Goal: Information Seeking & Learning: Learn about a topic

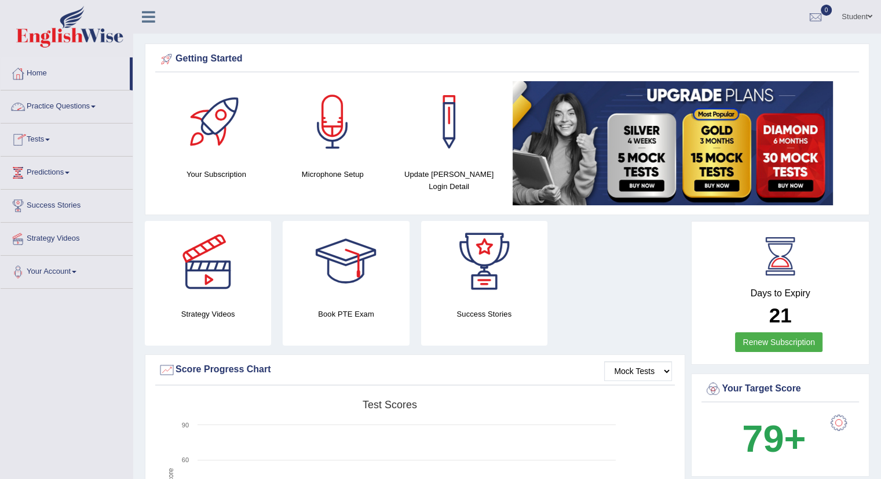
click at [81, 104] on link "Practice Questions" at bounding box center [67, 104] width 132 height 29
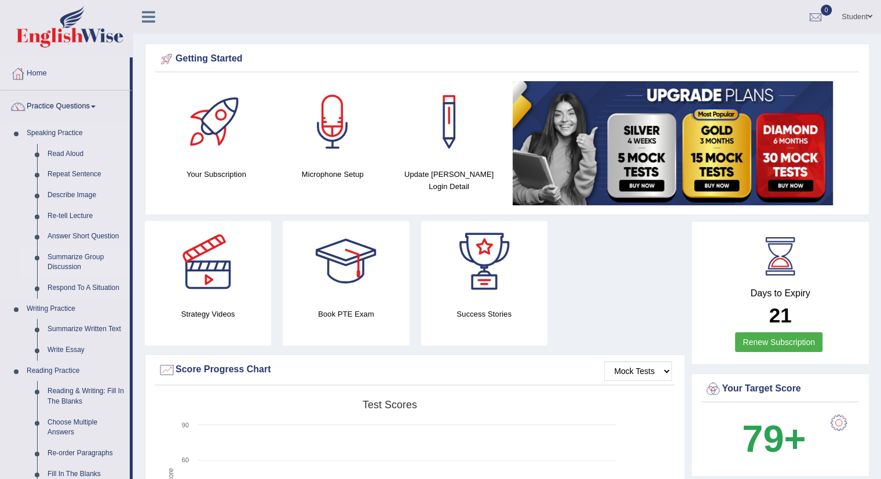
click at [69, 260] on link "Summarize Group Discussion" at bounding box center [85, 262] width 87 height 31
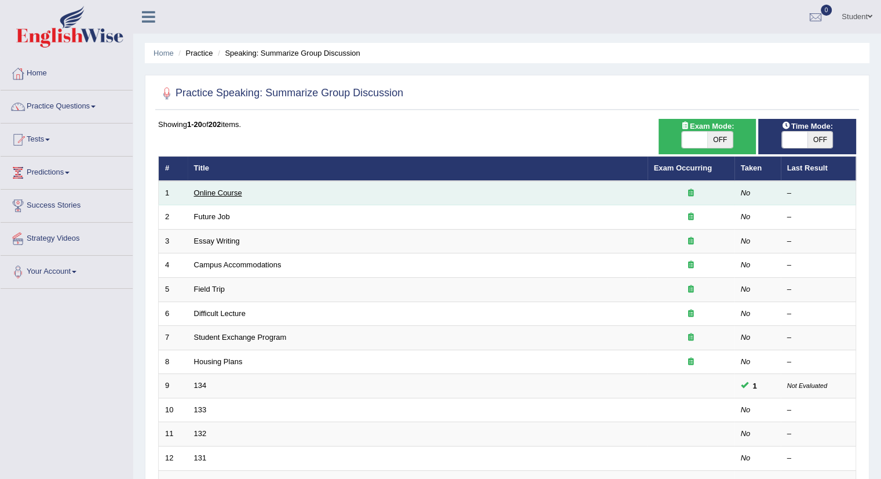
click at [217, 193] on link "Online Course" at bounding box center [218, 192] width 48 height 9
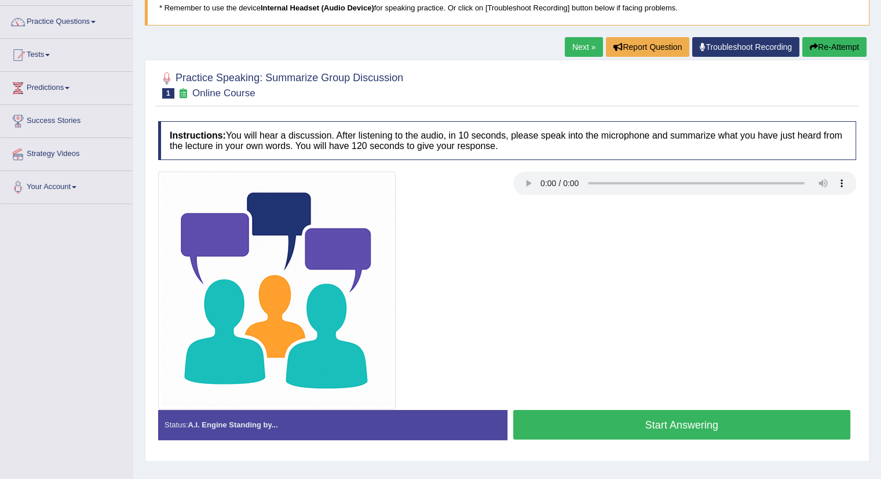
scroll to position [58, 0]
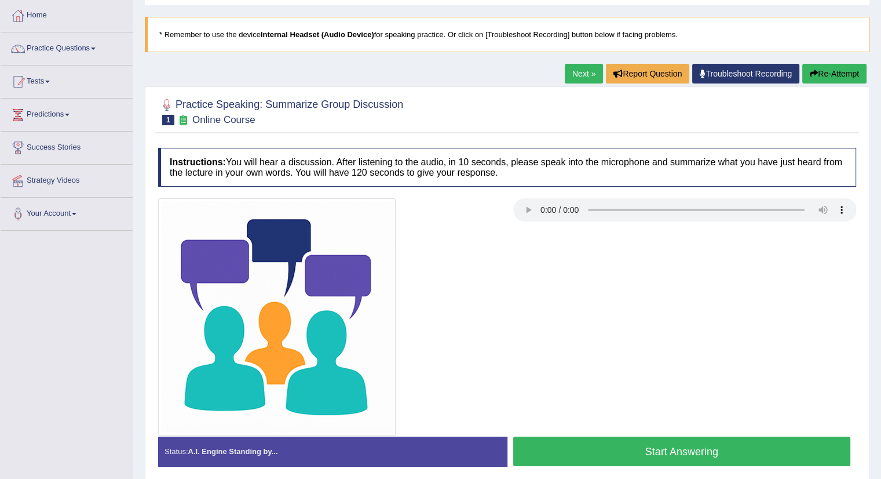
click at [827, 67] on button "Re-Attempt" at bounding box center [834, 74] width 64 height 20
click at [584, 446] on button "Start Answering" at bounding box center [682, 451] width 338 height 30
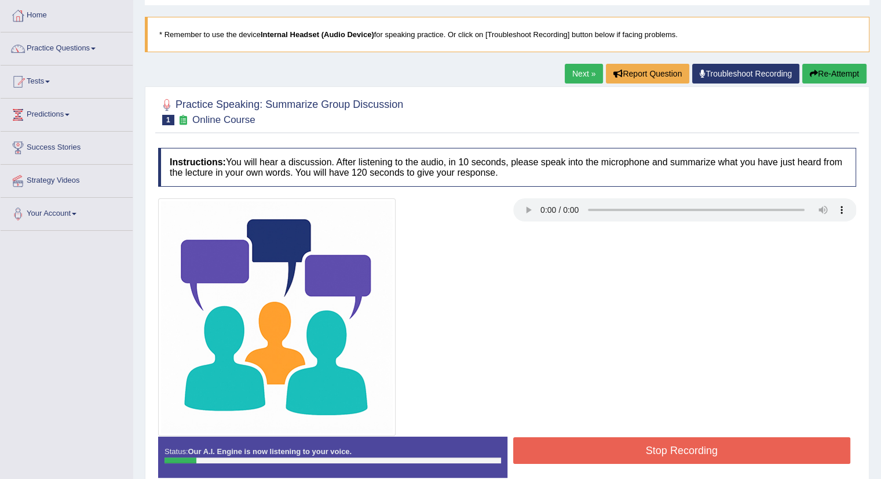
click at [611, 450] on button "Stop Recording" at bounding box center [682, 450] width 338 height 27
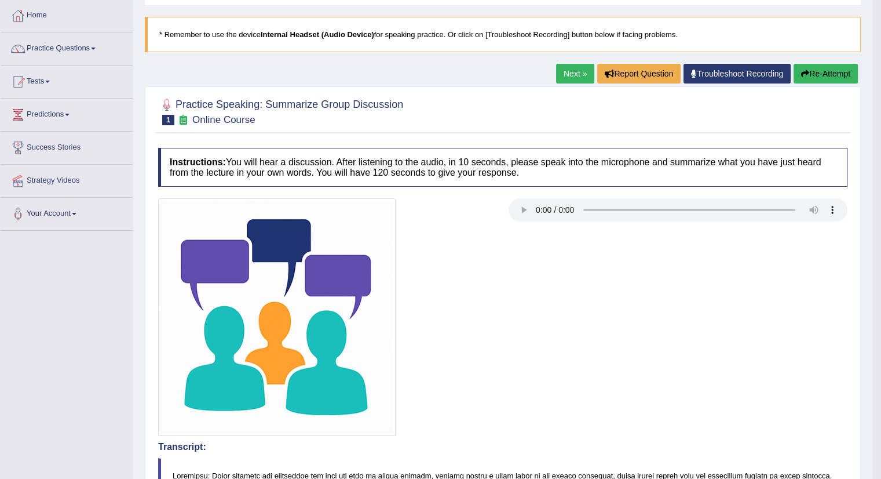
click at [832, 68] on button "Re-Attempt" at bounding box center [826, 74] width 64 height 20
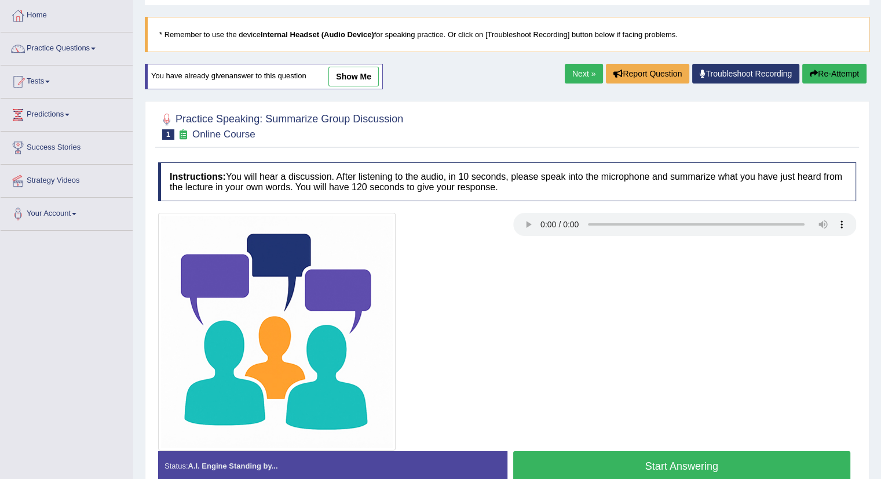
click at [658, 464] on button "Start Answering" at bounding box center [682, 466] width 338 height 30
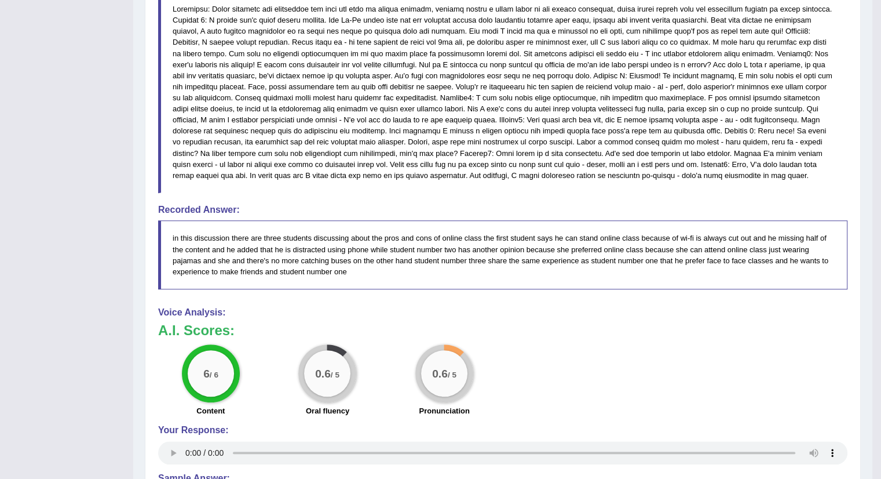
scroll to position [521, 0]
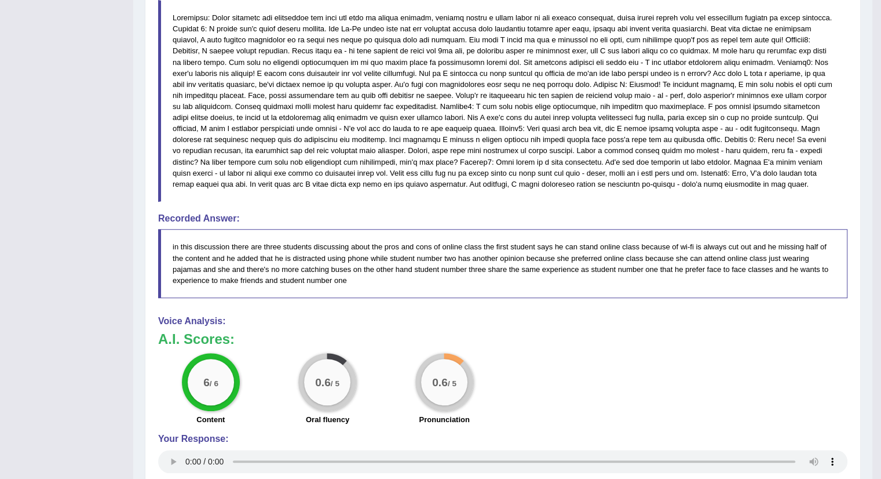
click at [661, 254] on blockquote "in this discussion there are three students discussing about the pros and cons …" at bounding box center [502, 263] width 689 height 68
click at [452, 262] on blockquote "in this discussion there are three students discussing about the pros and cons …" at bounding box center [502, 263] width 689 height 68
click at [708, 257] on blockquote "in this discussion there are three students discussing about the pros and cons …" at bounding box center [502, 263] width 689 height 68
click at [718, 258] on blockquote "in this discussion there are three students discussing about the pros and cons …" at bounding box center [502, 263] width 689 height 68
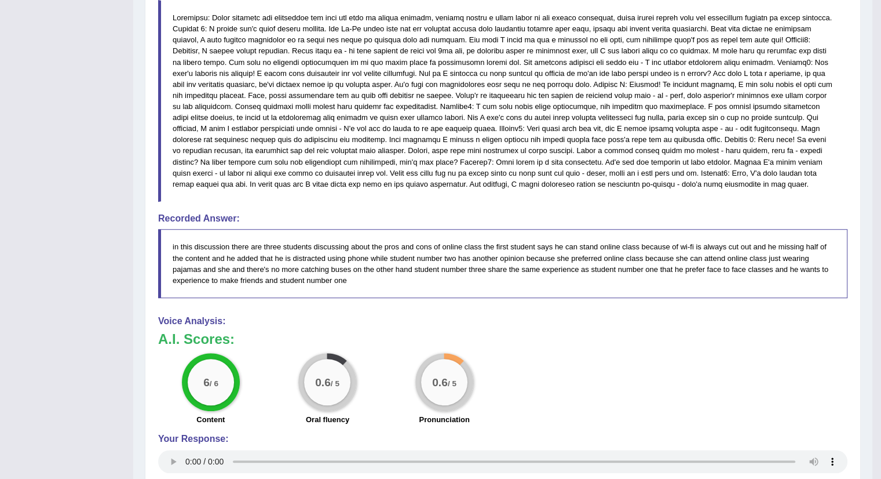
click at [268, 279] on blockquote "in this discussion there are three students discussing about the pros and cons …" at bounding box center [502, 263] width 689 height 68
click at [447, 244] on blockquote "in this discussion there are three students discussing about the pros and cons …" at bounding box center [502, 263] width 689 height 68
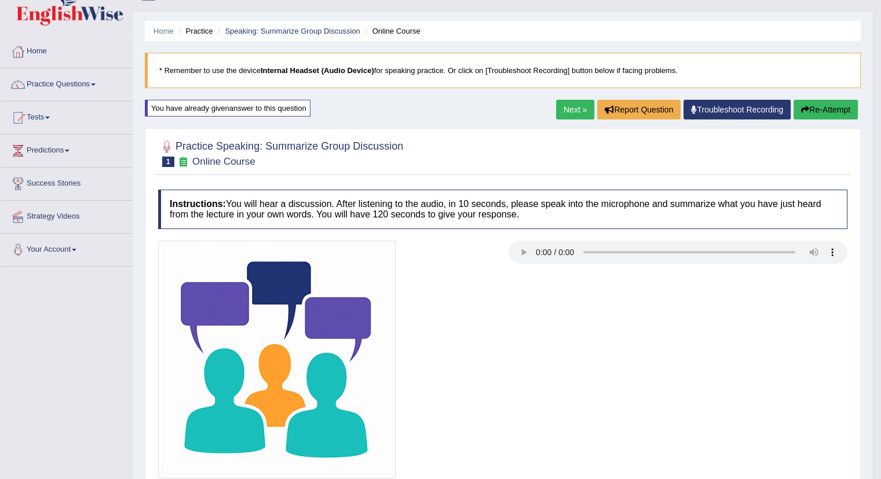
scroll to position [0, 0]
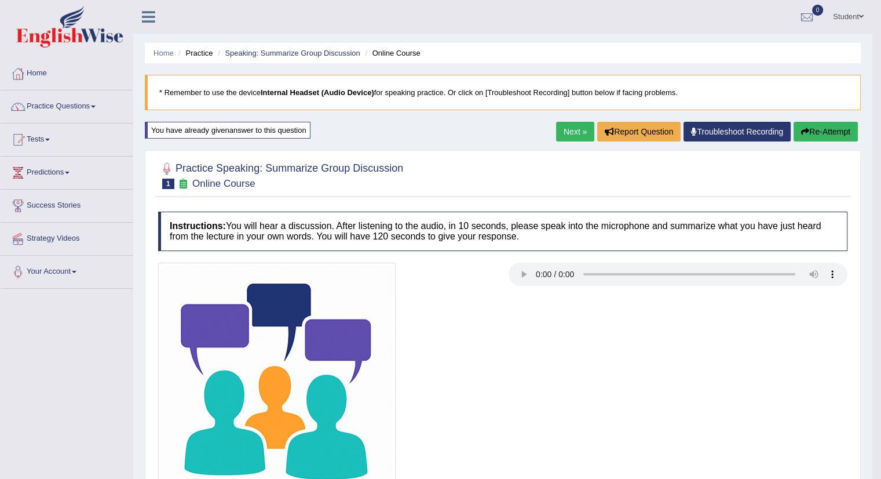
click at [816, 131] on button "Re-Attempt" at bounding box center [826, 132] width 64 height 20
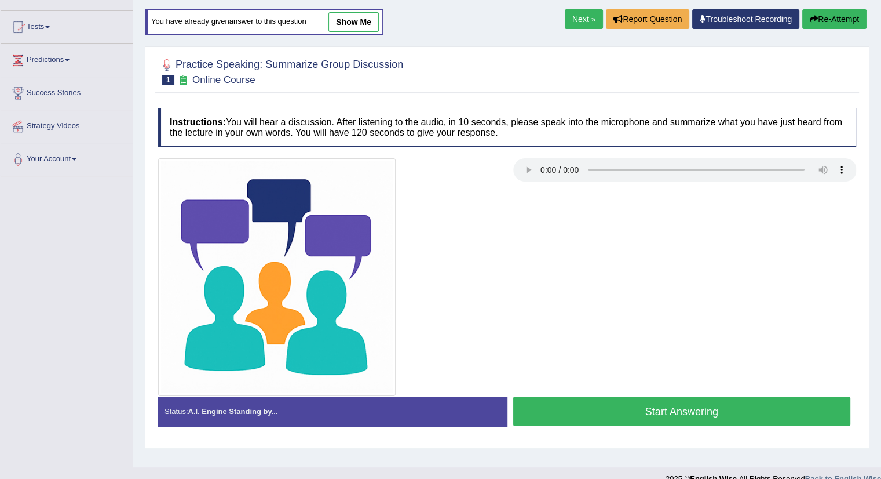
scroll to position [130, 0]
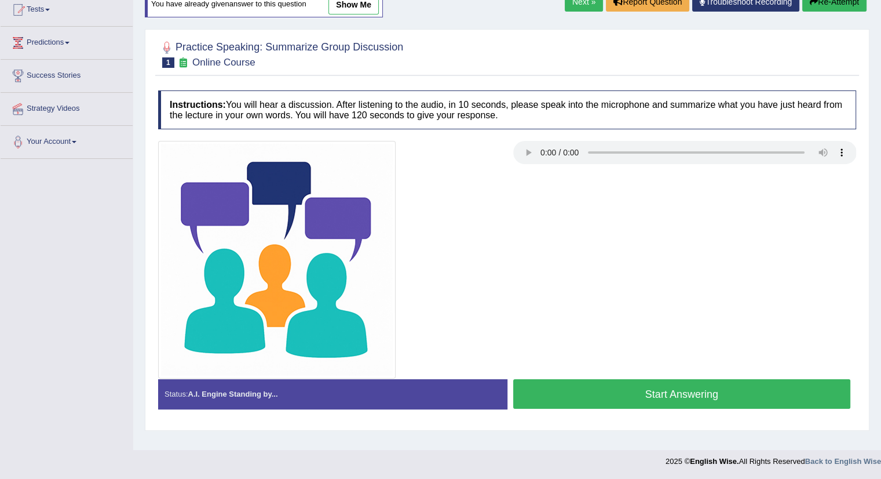
click at [637, 395] on button "Start Answering" at bounding box center [682, 394] width 338 height 30
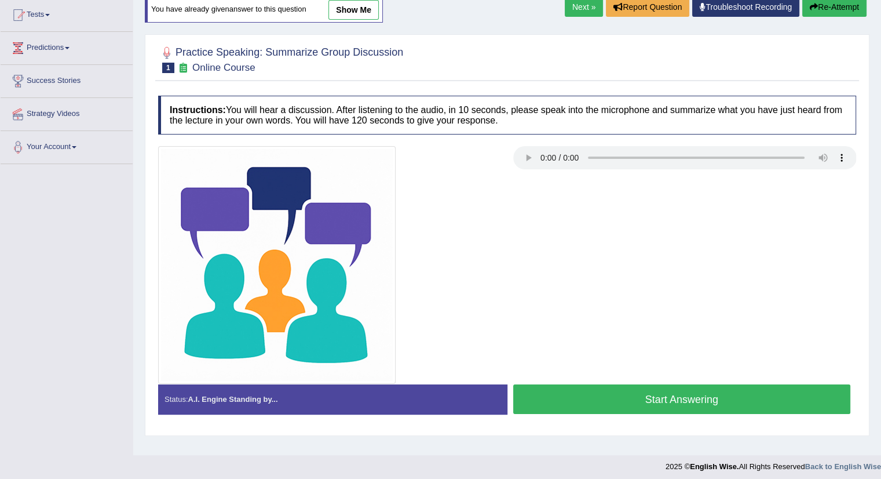
scroll to position [130, 0]
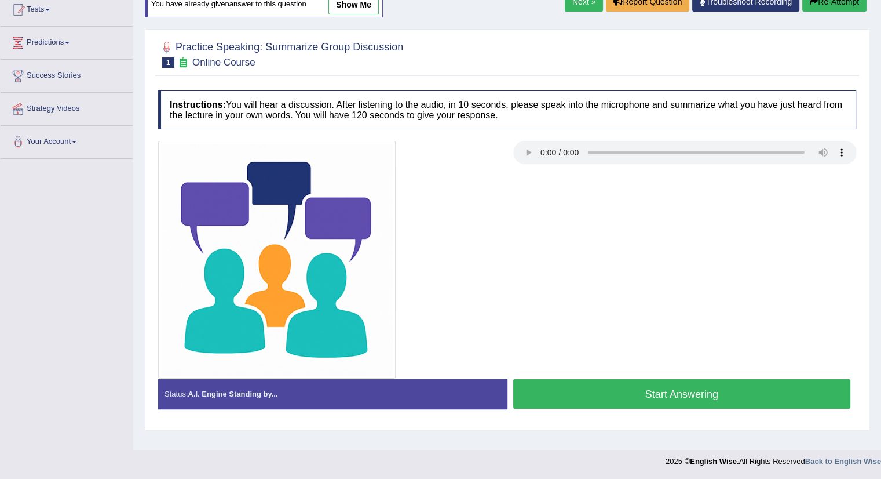
click at [622, 385] on button "Start Answering" at bounding box center [682, 394] width 338 height 30
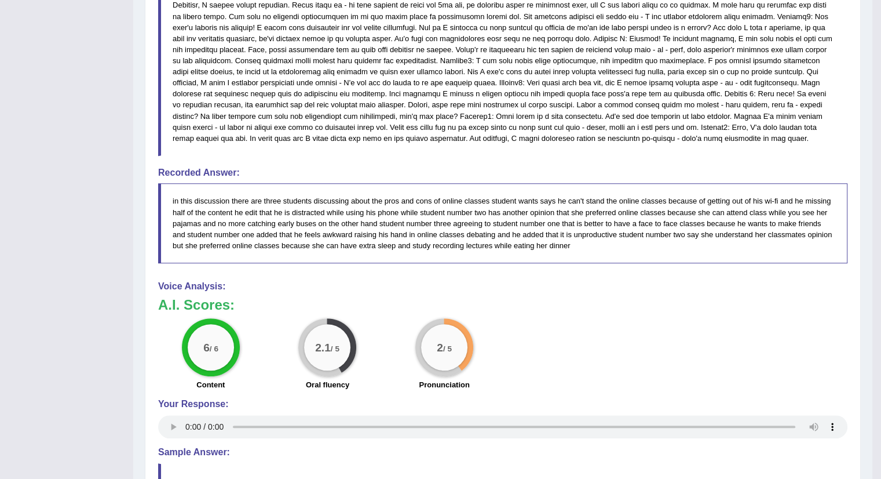
scroll to position [593, 0]
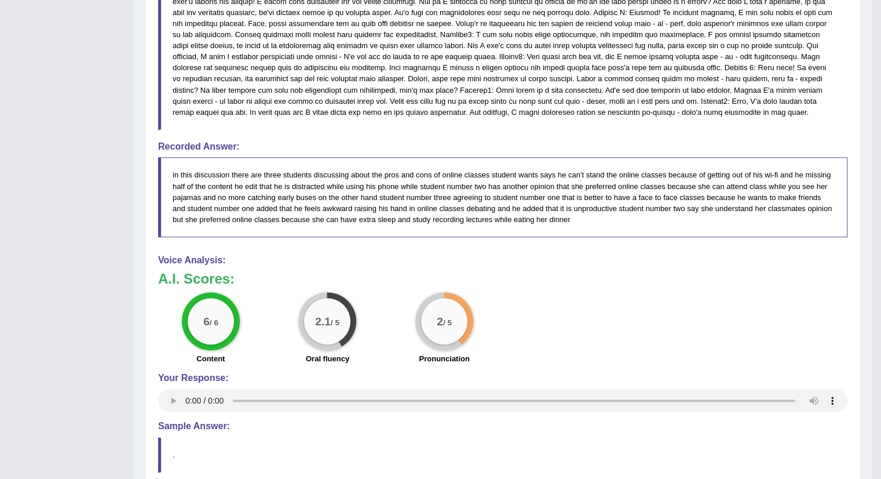
click at [781, 190] on blockquote "in this discussion there are three students discussing about the pros and cons …" at bounding box center [502, 197] width 689 height 80
click at [561, 289] on div "A.I. Scores: 6 / 6 Content 2.1 / 5 Oral fluency 2 / 5 Pronunciation" at bounding box center [502, 319] width 689 height 96
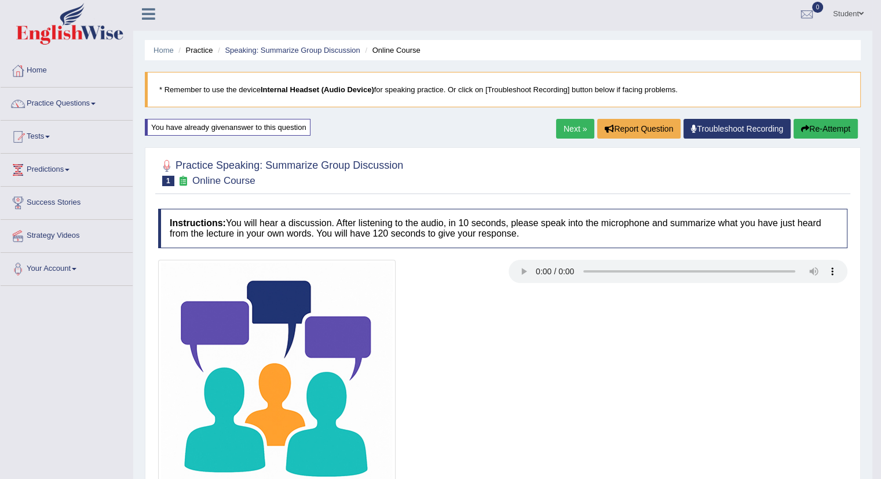
scroll to position [0, 0]
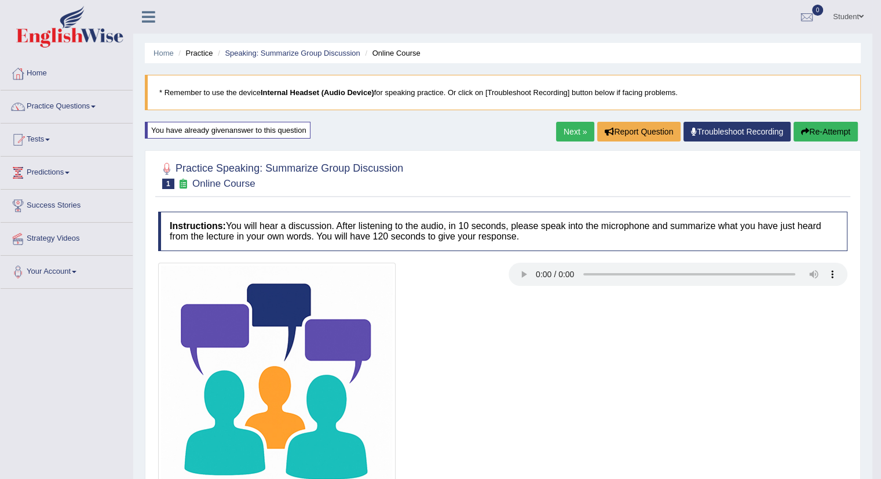
click at [570, 130] on link "Next »" at bounding box center [575, 132] width 38 height 20
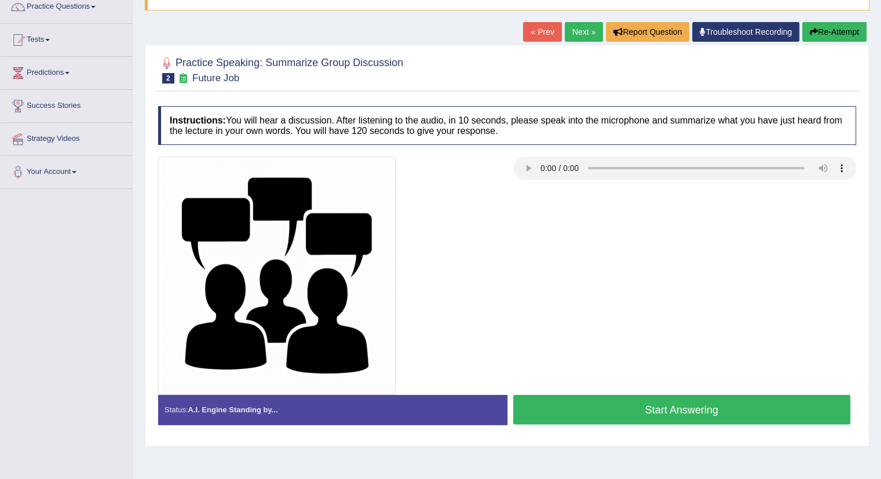
scroll to position [72, 0]
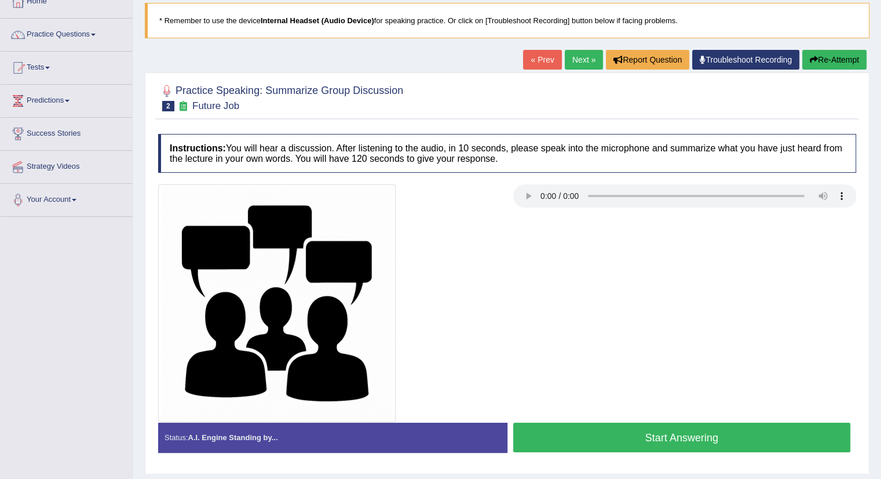
click at [688, 432] on button "Start Answering" at bounding box center [682, 437] width 338 height 30
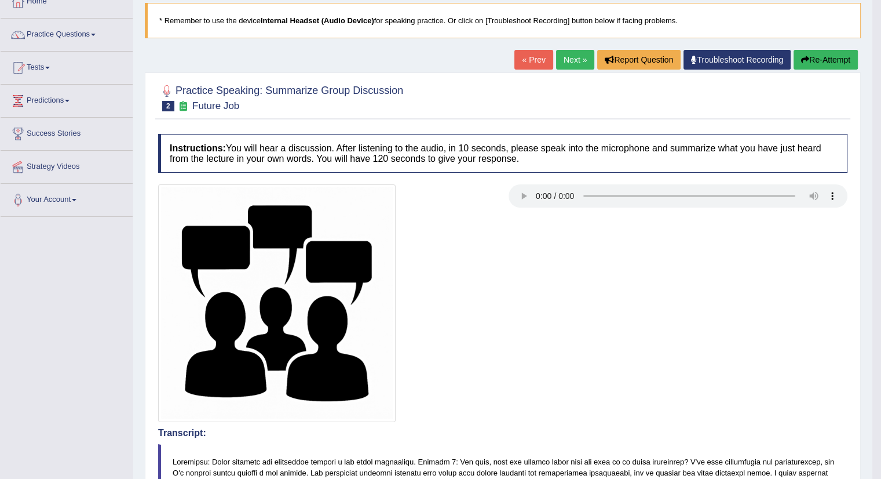
scroll to position [0, 0]
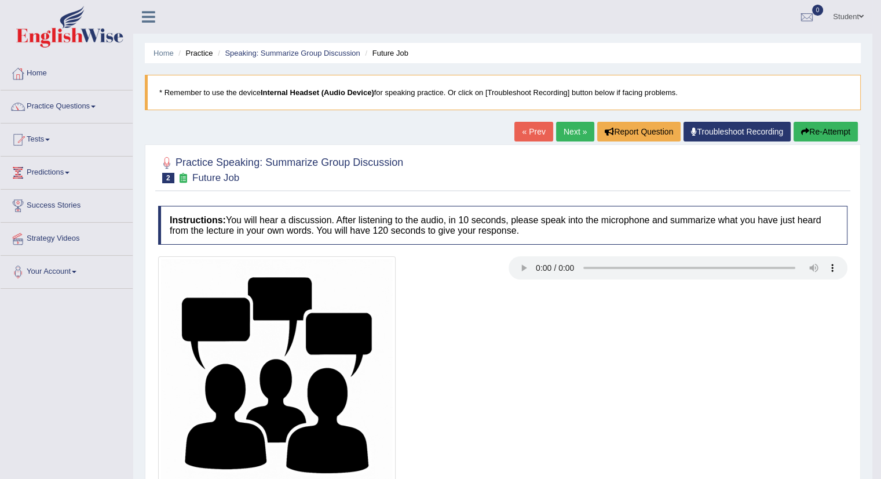
click at [825, 131] on button "Re-Attempt" at bounding box center [826, 132] width 64 height 20
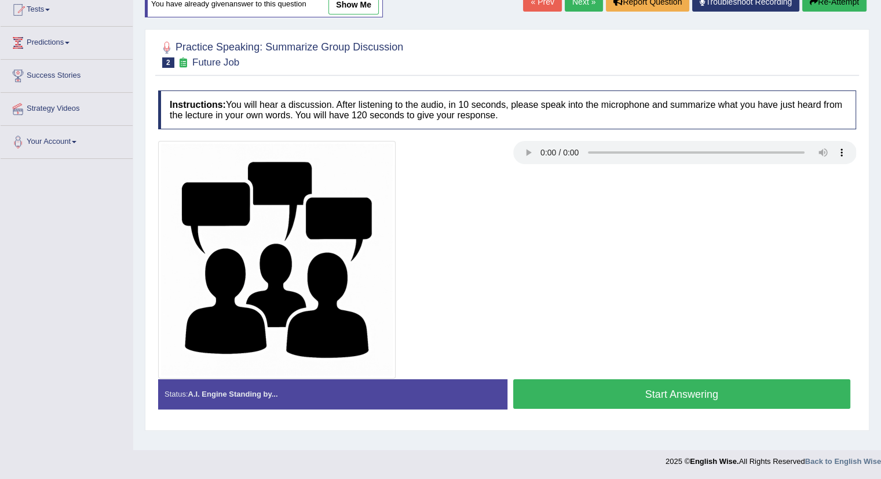
scroll to position [130, 0]
click at [700, 390] on button "Start Answering" at bounding box center [682, 394] width 338 height 30
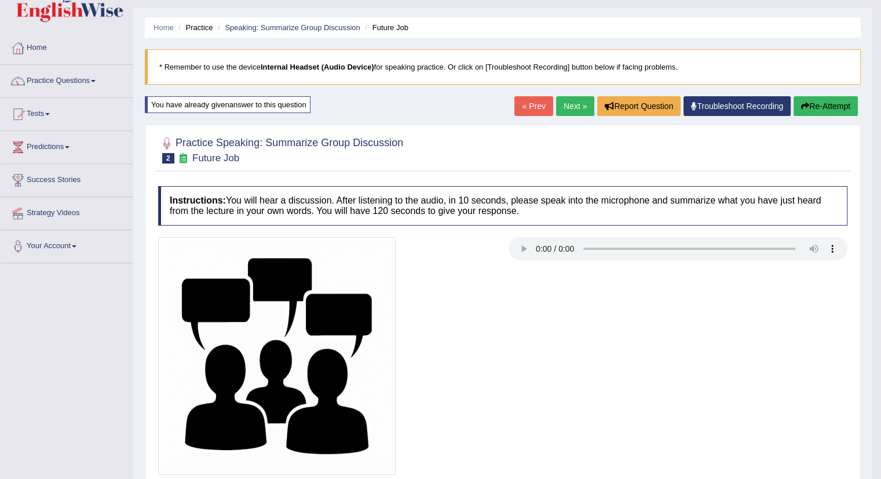
scroll to position [0, 0]
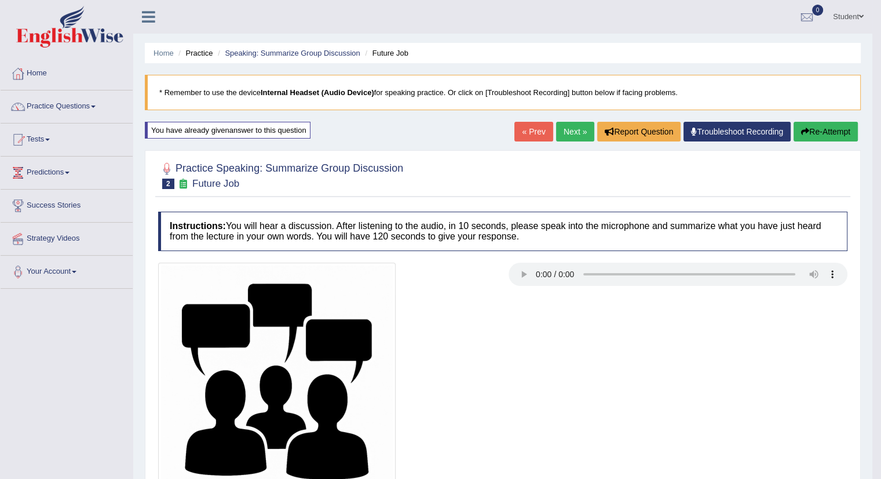
click at [820, 136] on button "Re-Attempt" at bounding box center [826, 132] width 64 height 20
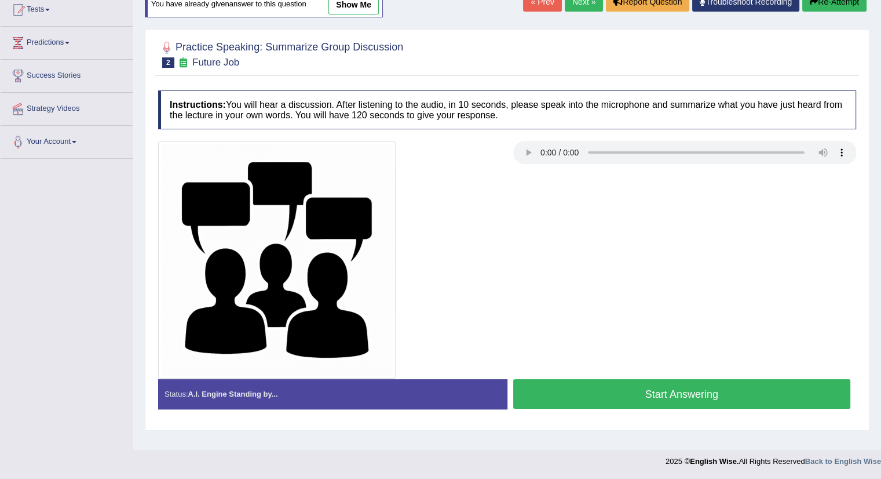
click at [706, 386] on button "Start Answering" at bounding box center [682, 394] width 338 height 30
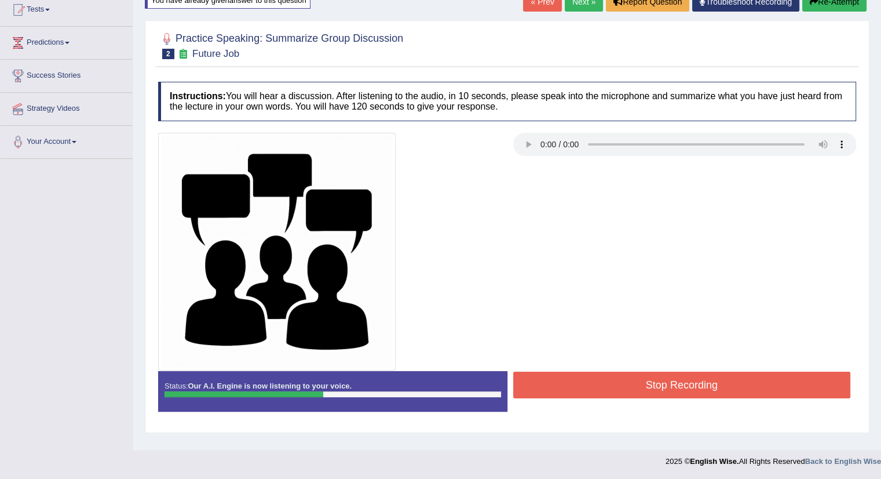
click at [581, 381] on button "Stop Recording" at bounding box center [682, 384] width 338 height 27
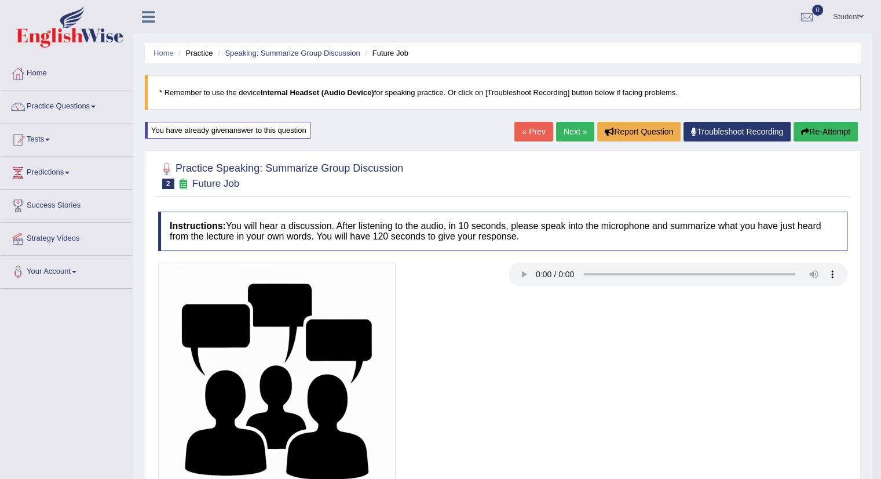
click at [833, 133] on button "Re-Attempt" at bounding box center [826, 132] width 64 height 20
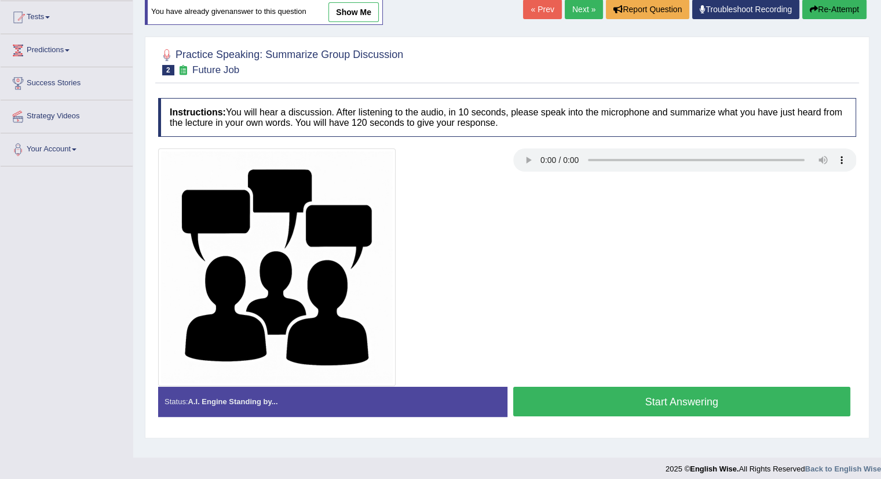
scroll to position [130, 0]
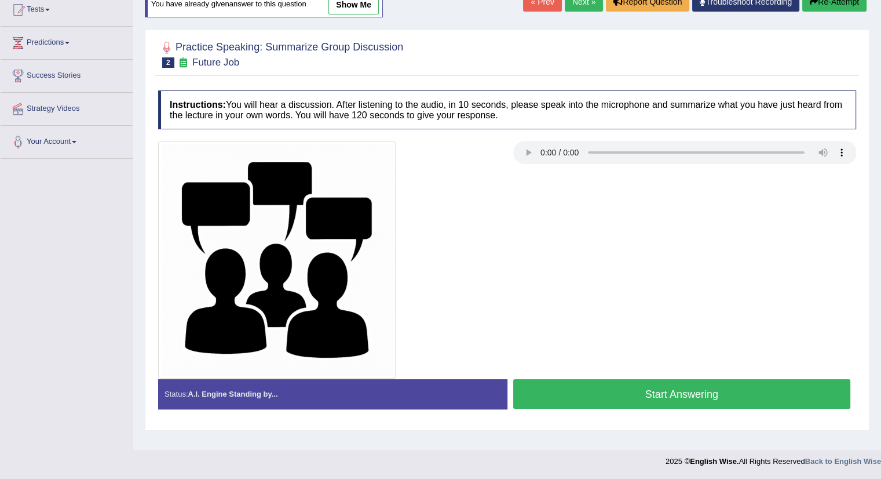
click at [635, 391] on button "Start Answering" at bounding box center [682, 394] width 338 height 30
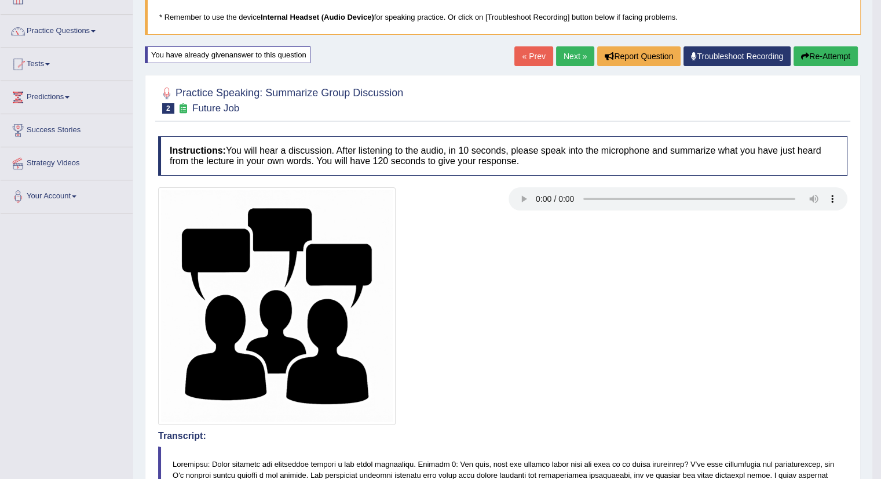
scroll to position [48, 0]
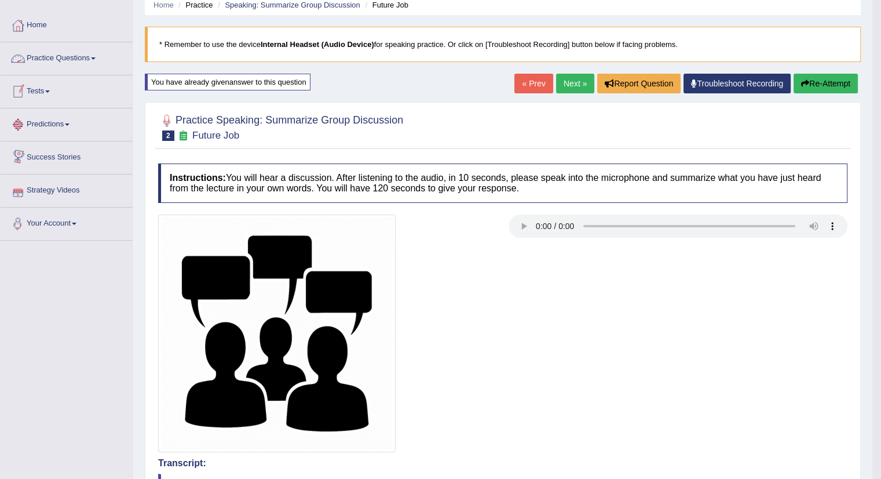
click at [63, 63] on link "Practice Questions" at bounding box center [67, 56] width 132 height 29
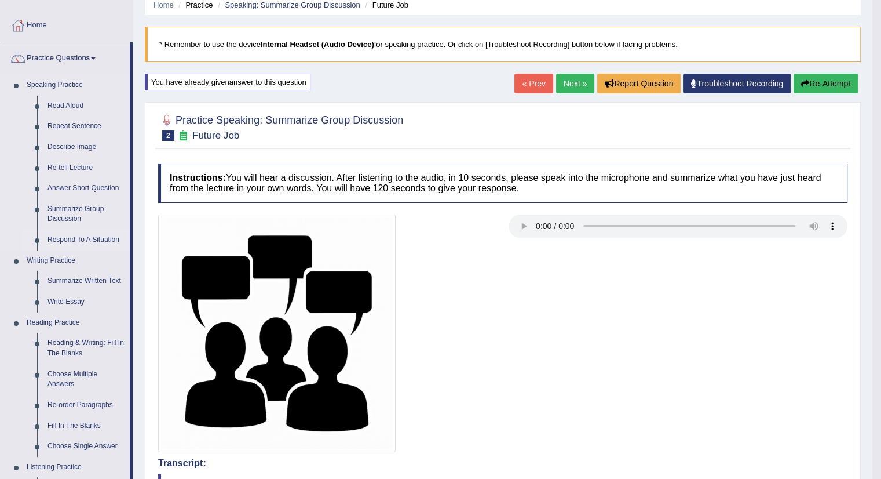
click at [110, 238] on link "Respond To A Situation" at bounding box center [85, 239] width 87 height 21
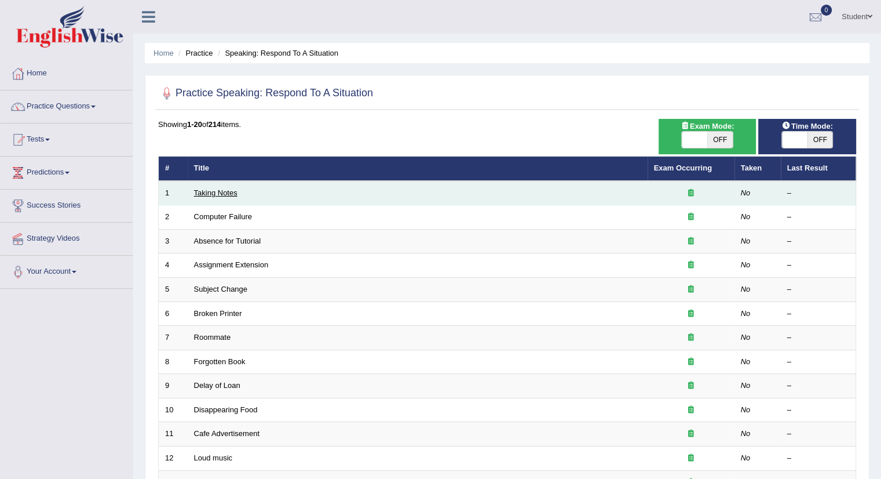
click at [216, 191] on link "Taking Notes" at bounding box center [215, 192] width 43 height 9
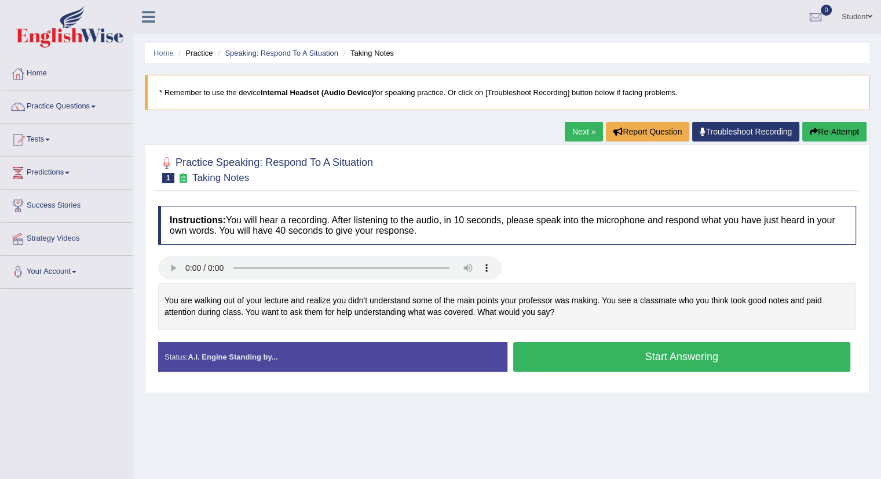
click at [623, 355] on button "Start Answering" at bounding box center [682, 357] width 338 height 30
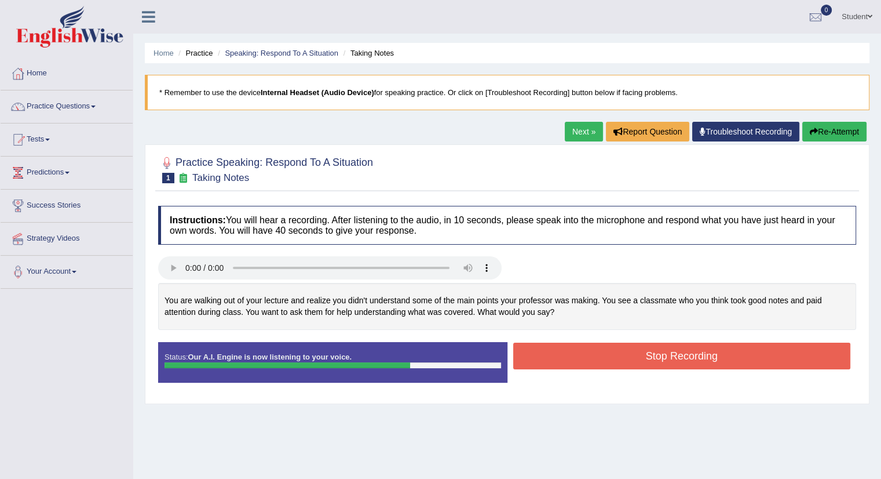
click at [627, 357] on button "Stop Recording" at bounding box center [682, 355] width 338 height 27
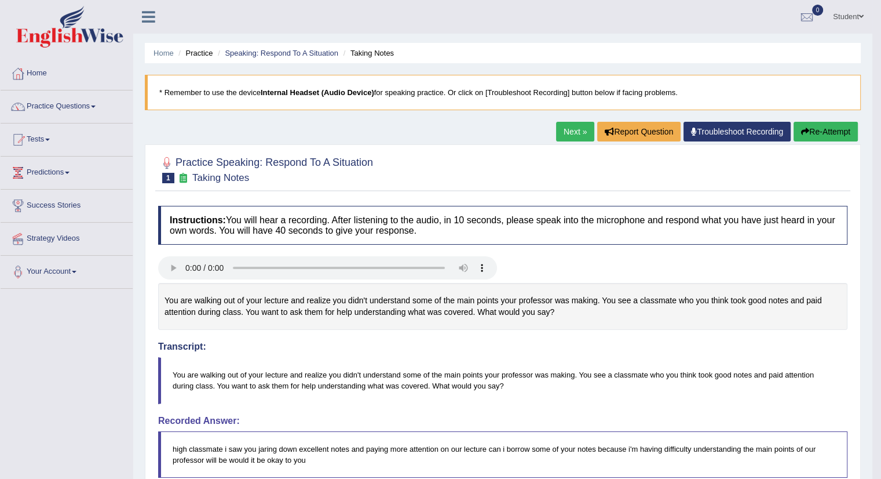
click at [816, 133] on button "Re-Attempt" at bounding box center [826, 132] width 64 height 20
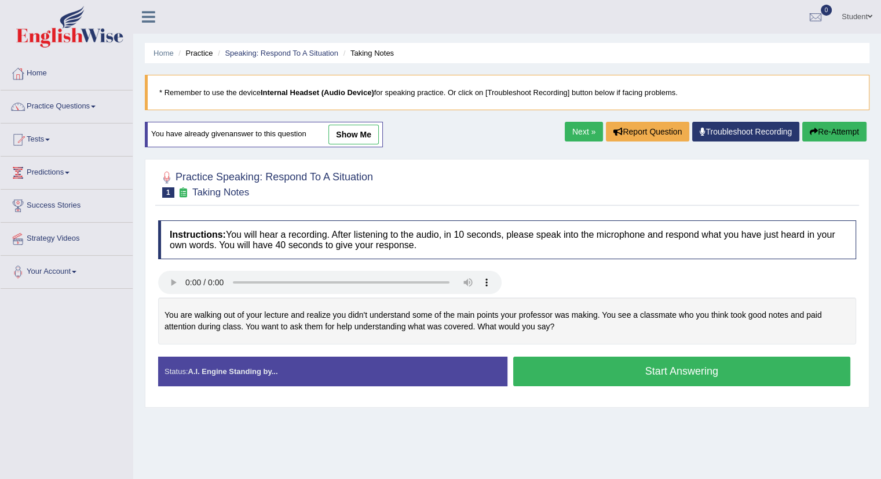
click at [699, 370] on button "Start Answering" at bounding box center [682, 371] width 338 height 30
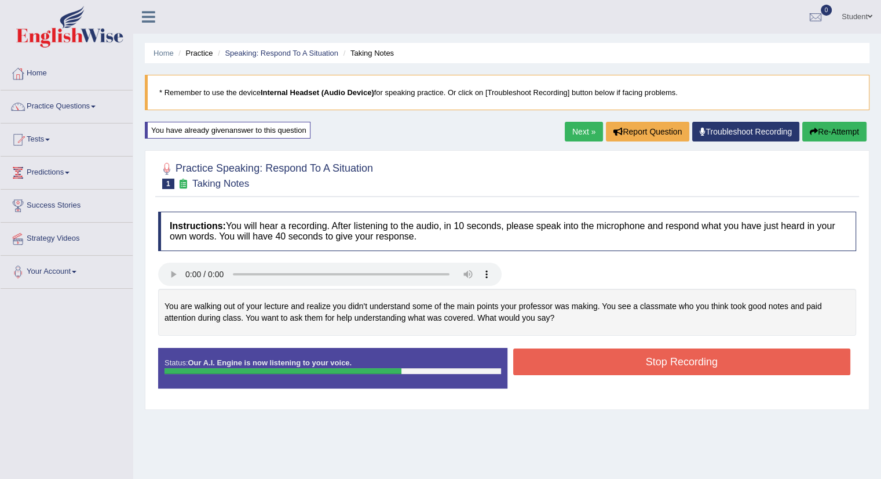
click at [681, 358] on button "Stop Recording" at bounding box center [682, 361] width 338 height 27
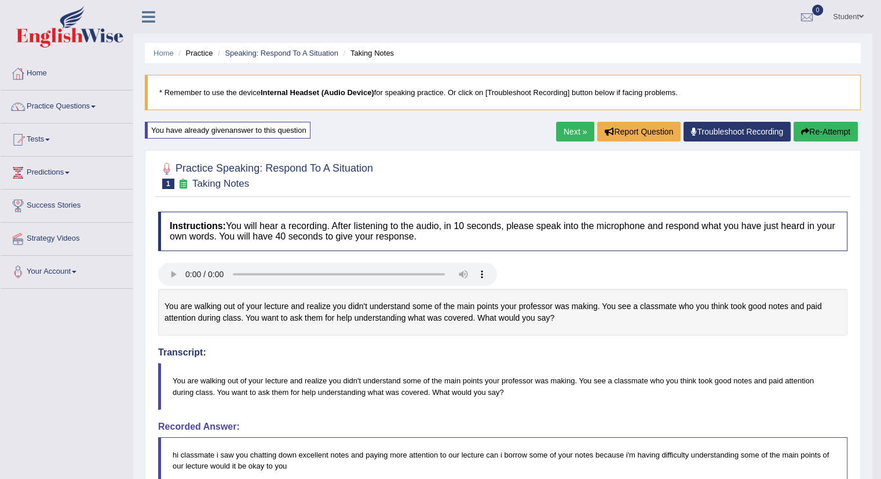
click at [567, 130] on link "Next »" at bounding box center [575, 132] width 38 height 20
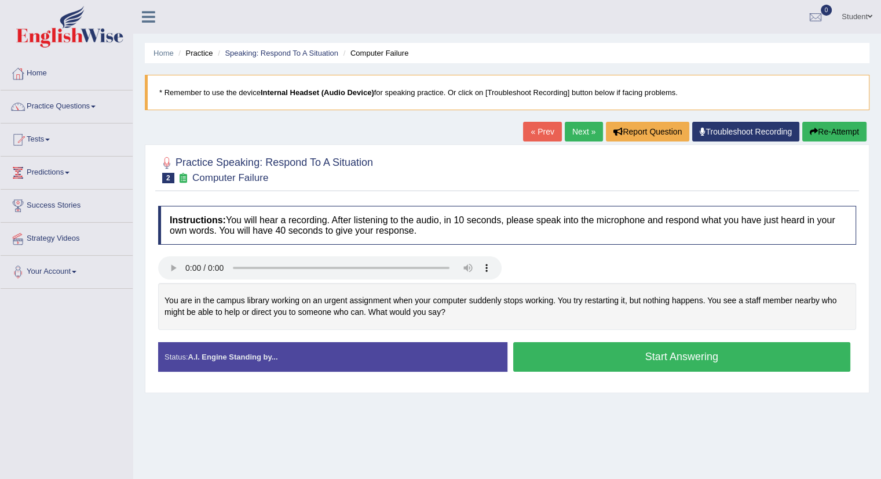
click at [553, 308] on div "You are in the campus library working on an urgent assignment when your compute…" at bounding box center [507, 306] width 698 height 47
click at [428, 297] on div "You are in the campus library working on an urgent assignment when your compute…" at bounding box center [507, 306] width 698 height 47
click at [454, 336] on div "Created with Highcharts 7.1.2 Too low Too high Time Pitch meter: 0 5 10 15 20 2…" at bounding box center [507, 312] width 710 height 59
drag, startPoint x: 531, startPoint y: 300, endPoint x: 535, endPoint y: 305, distance: 6.6
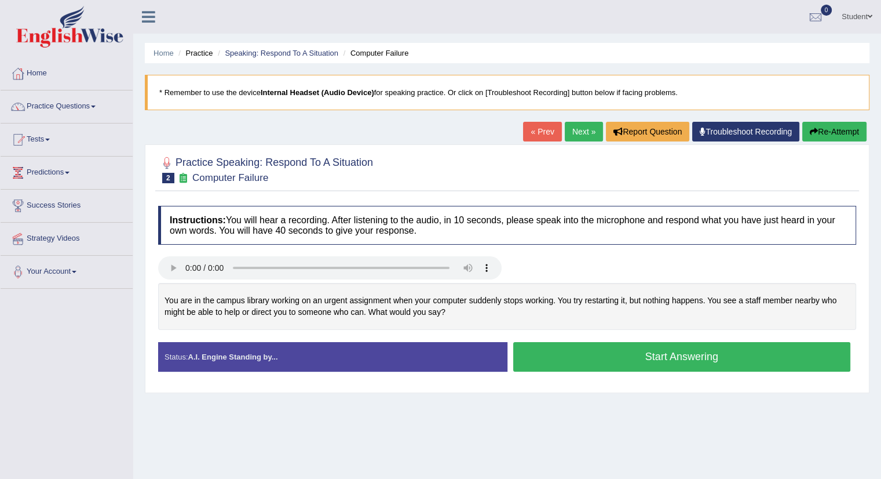
click at [535, 305] on div "You are in the campus library working on an urgent assignment when your compute…" at bounding box center [507, 306] width 698 height 47
click at [671, 350] on button "Start Answering" at bounding box center [682, 357] width 338 height 30
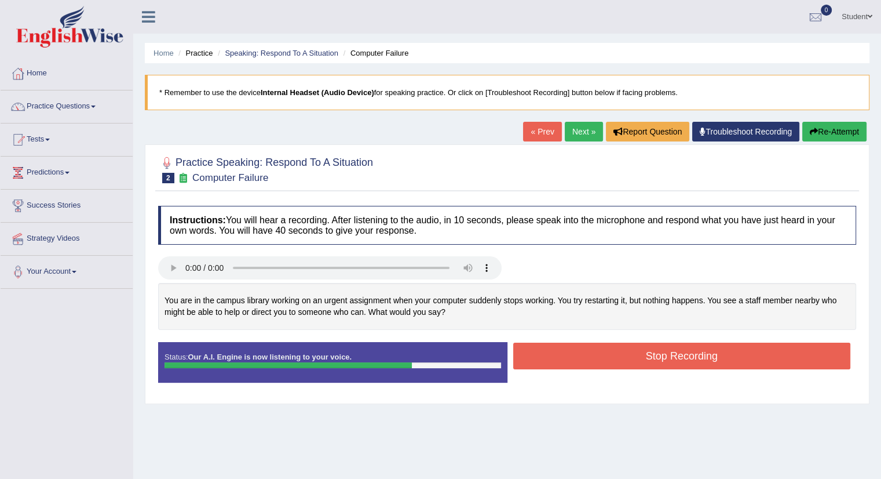
click at [660, 353] on button "Stop Recording" at bounding box center [682, 355] width 338 height 27
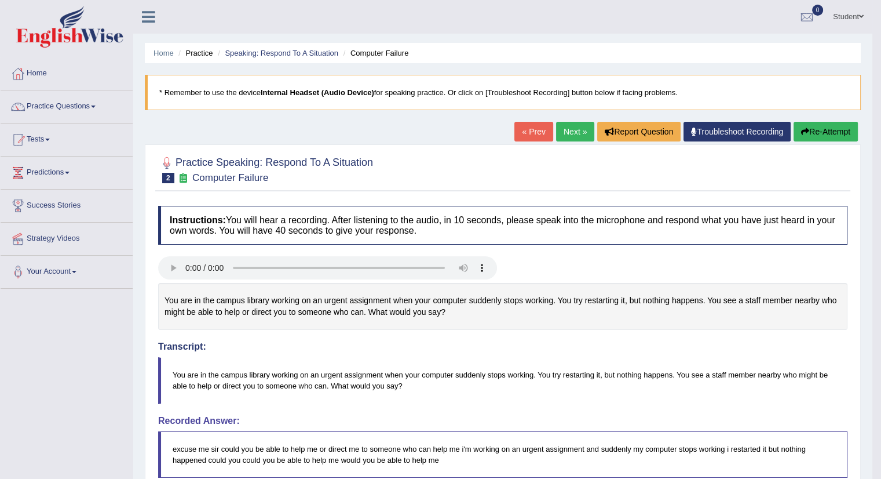
click at [827, 129] on button "Re-Attempt" at bounding box center [826, 132] width 64 height 20
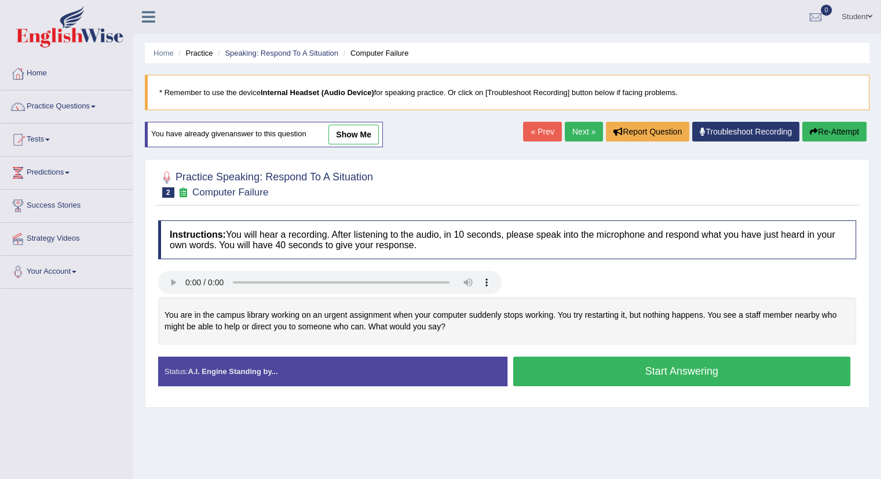
click at [634, 365] on button "Start Answering" at bounding box center [682, 371] width 338 height 30
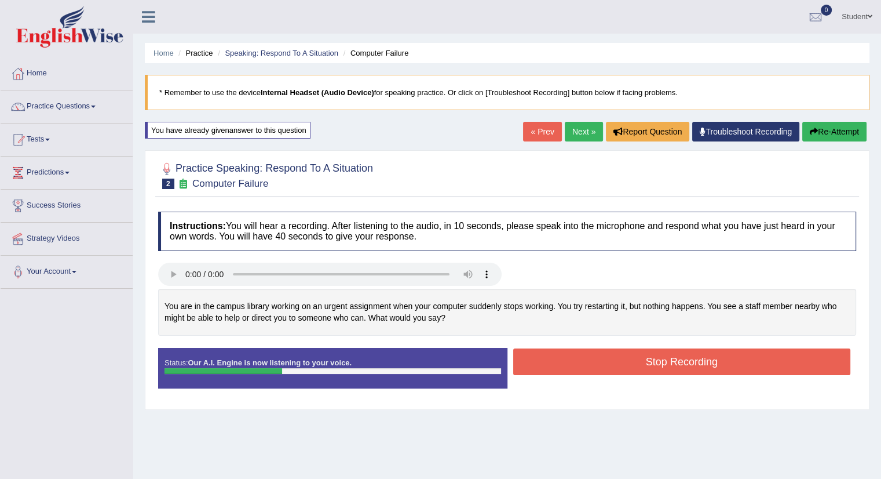
click at [671, 356] on button "Stop Recording" at bounding box center [682, 361] width 338 height 27
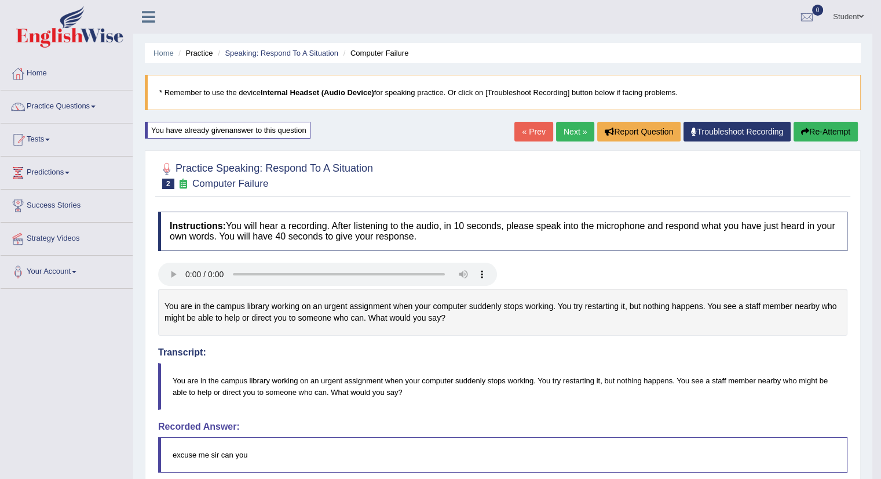
click at [839, 126] on button "Re-Attempt" at bounding box center [826, 132] width 64 height 20
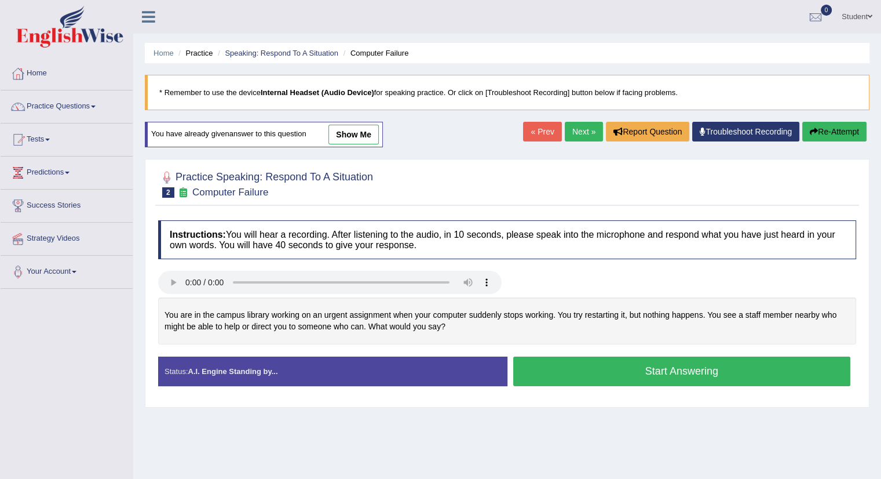
click at [665, 371] on button "Start Answering" at bounding box center [682, 371] width 338 height 30
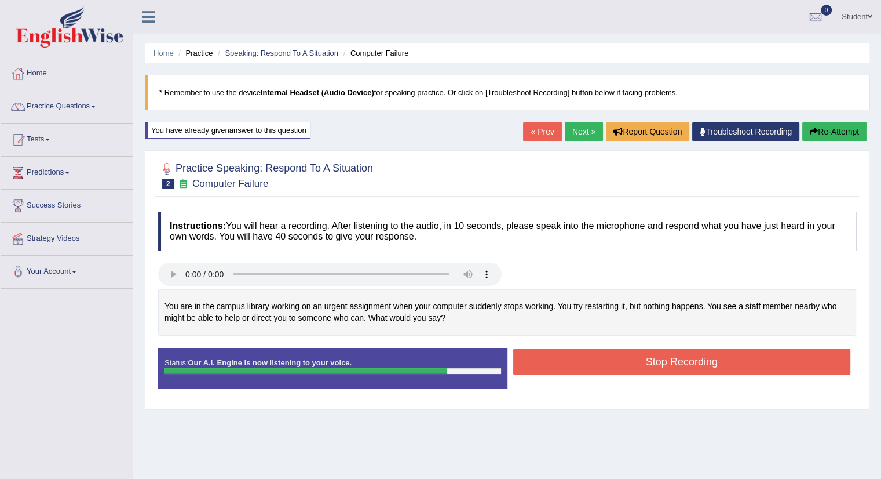
click at [657, 356] on button "Stop Recording" at bounding box center [682, 361] width 338 height 27
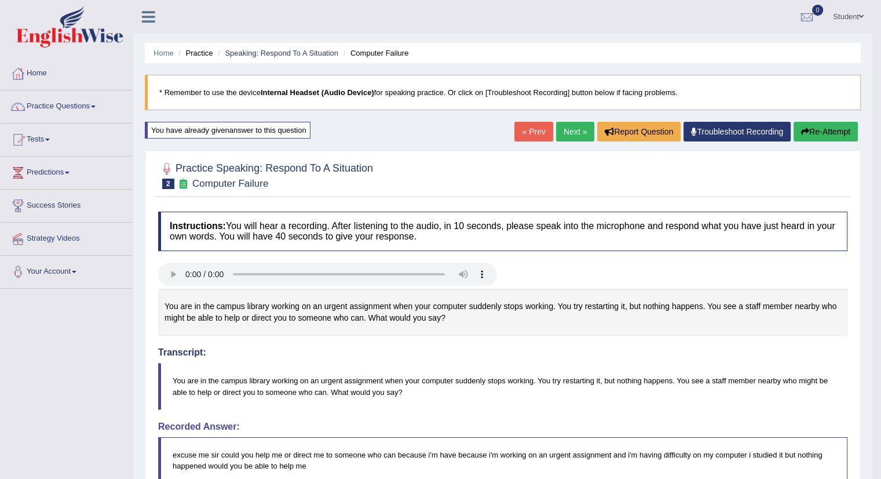
click at [836, 136] on button "Re-Attempt" at bounding box center [826, 132] width 64 height 20
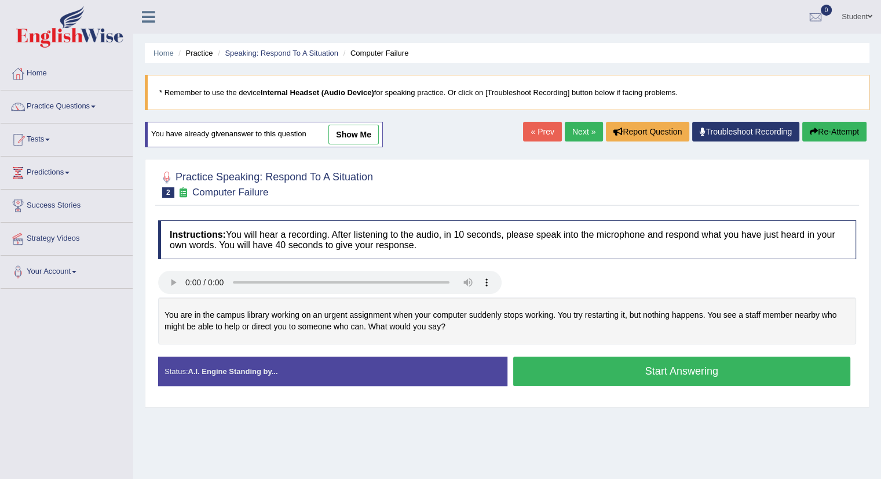
click at [643, 369] on button "Start Answering" at bounding box center [682, 371] width 338 height 30
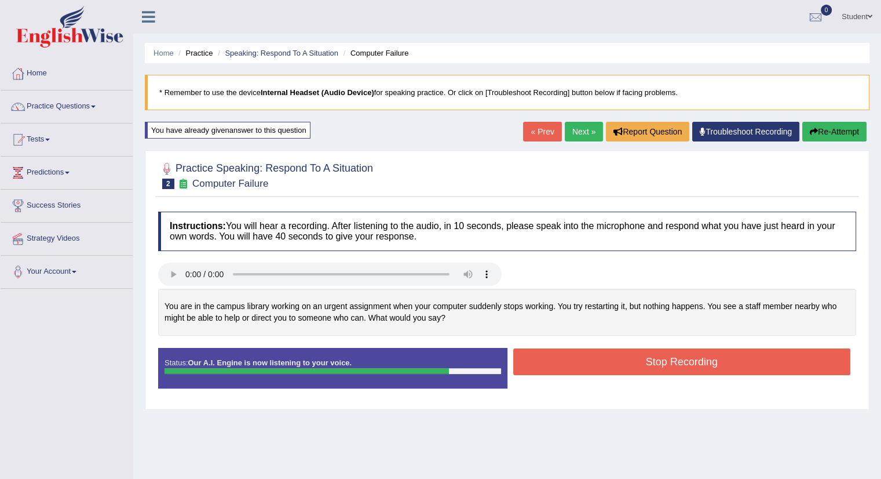
click at [647, 353] on button "Stop Recording" at bounding box center [682, 361] width 338 height 27
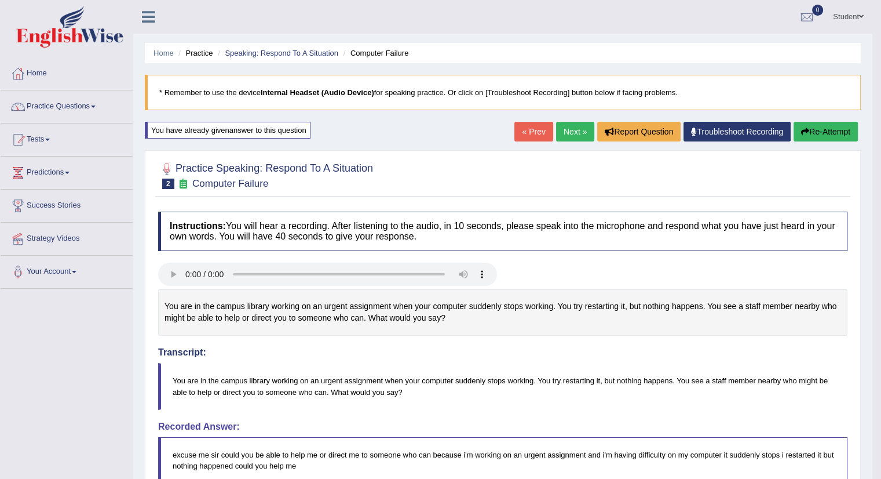
click at [26, 72] on div at bounding box center [17, 73] width 17 height 17
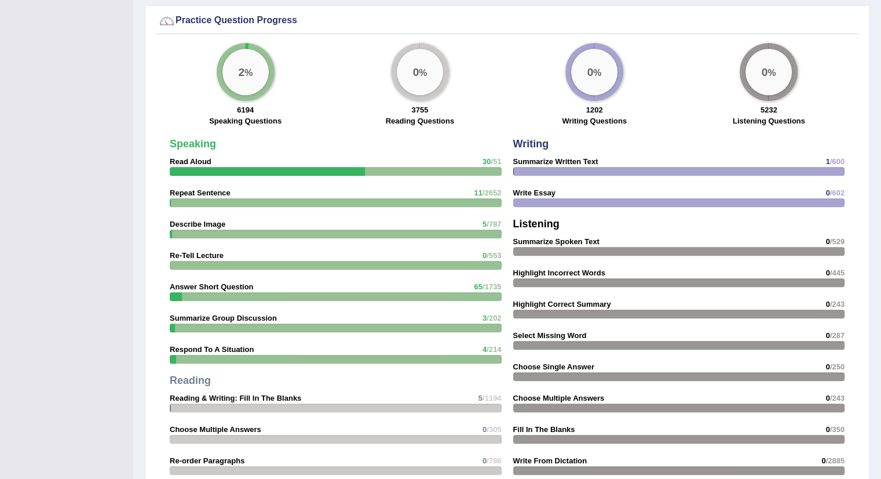
scroll to position [869, 0]
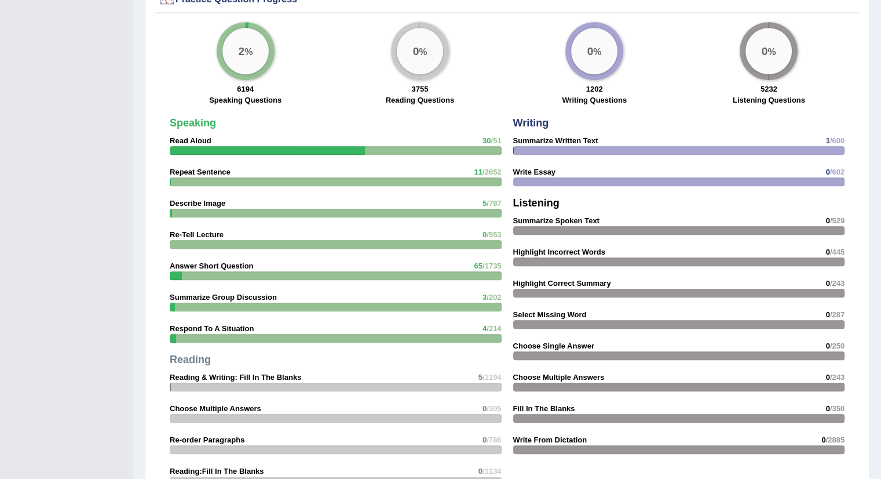
drag, startPoint x: 515, startPoint y: 118, endPoint x: 539, endPoint y: 119, distance: 23.8
click at [539, 119] on strong "Writing" at bounding box center [531, 123] width 36 height 12
drag, startPoint x: 559, startPoint y: 120, endPoint x: 510, endPoint y: 135, distance: 50.4
click at [510, 135] on div "Writing Summarize Written Text 1 /600 Write Essay 0 /602 Listening Summarize Sp…" at bounding box center [680, 289] width 344 height 354
drag, startPoint x: 515, startPoint y: 116, endPoint x: 530, endPoint y: 116, distance: 14.5
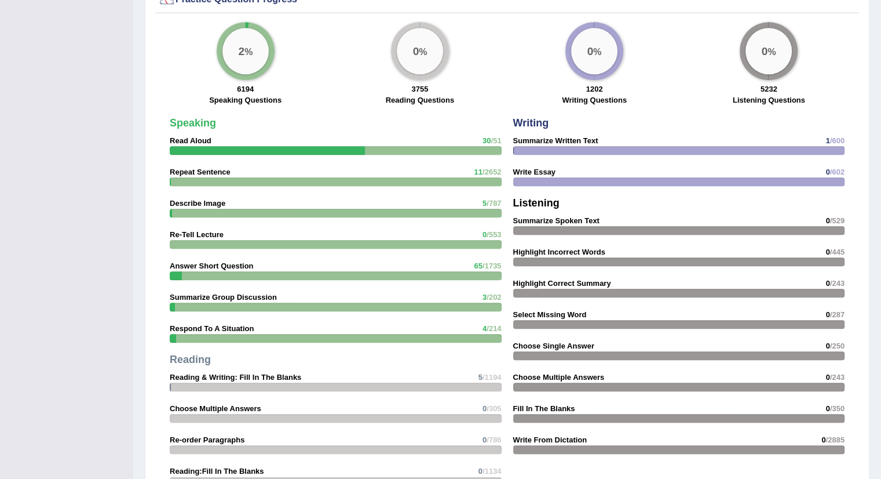
click at [517, 117] on strong "Writing" at bounding box center [531, 123] width 36 height 12
click at [197, 359] on strong "Reading" at bounding box center [190, 359] width 41 height 12
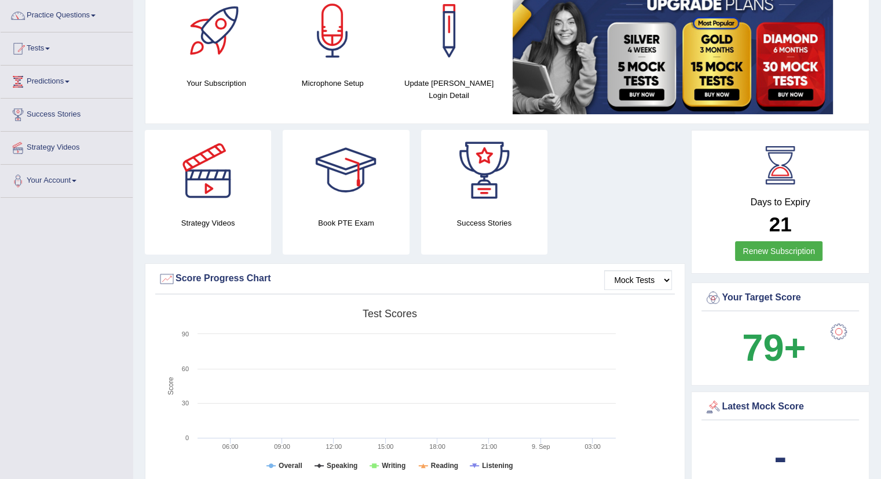
scroll to position [58, 0]
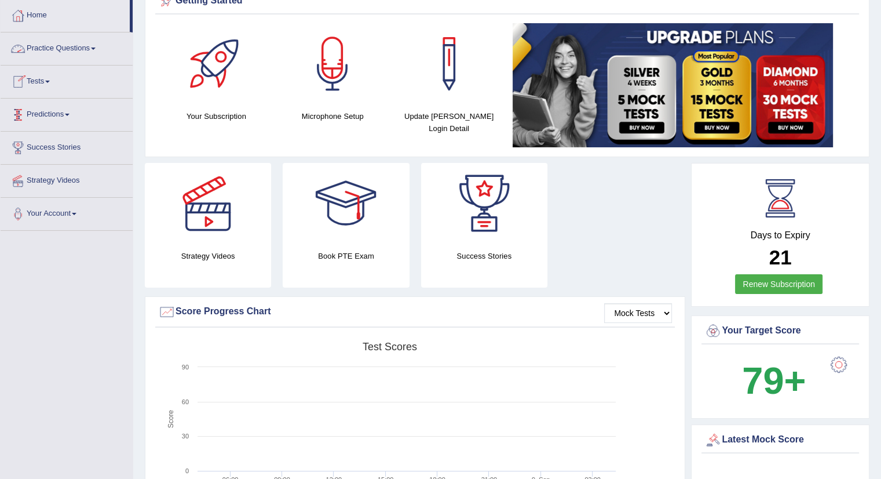
click at [37, 77] on link "Tests" at bounding box center [67, 79] width 132 height 29
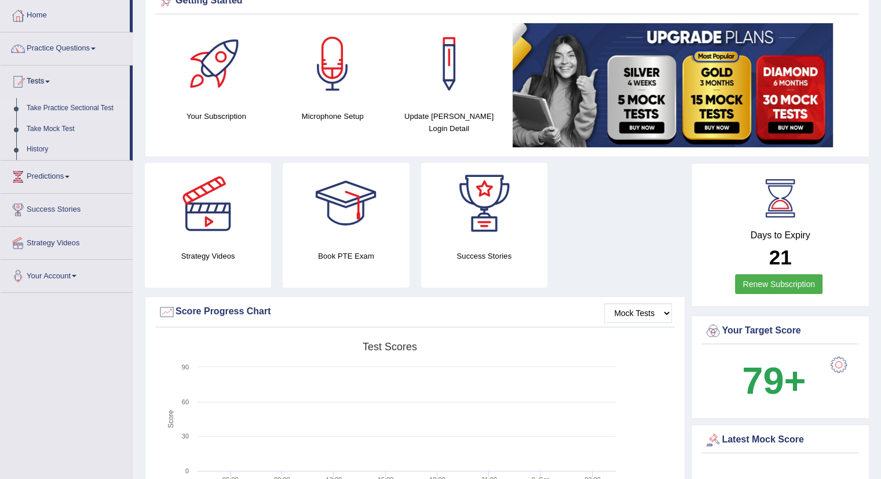
click at [79, 107] on link "Take Practice Sectional Test" at bounding box center [75, 108] width 108 height 21
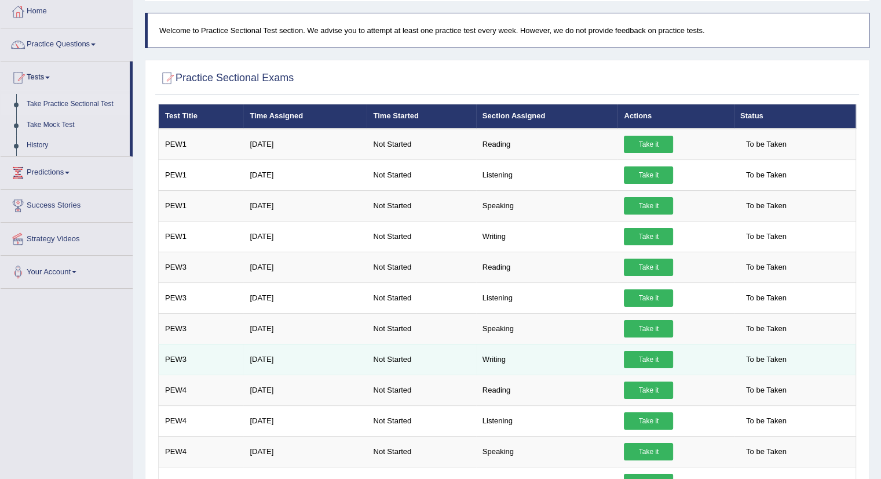
scroll to position [35, 0]
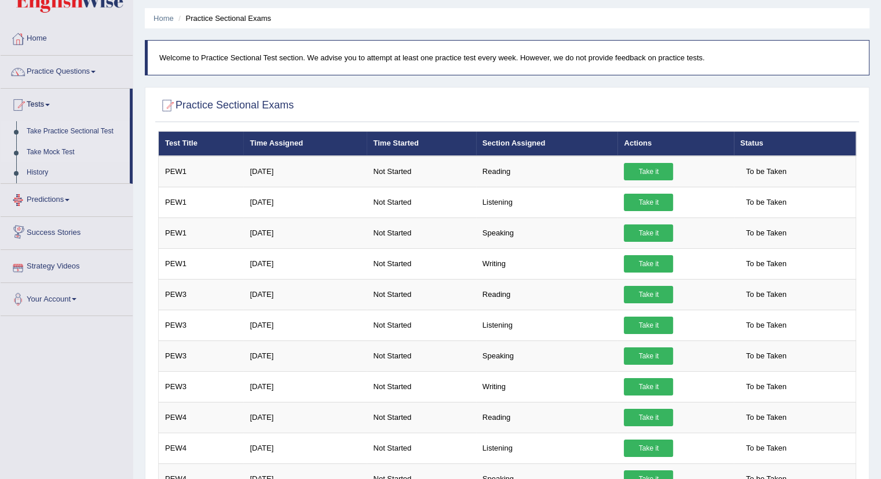
click at [42, 154] on link "Take Mock Test" at bounding box center [75, 152] width 108 height 21
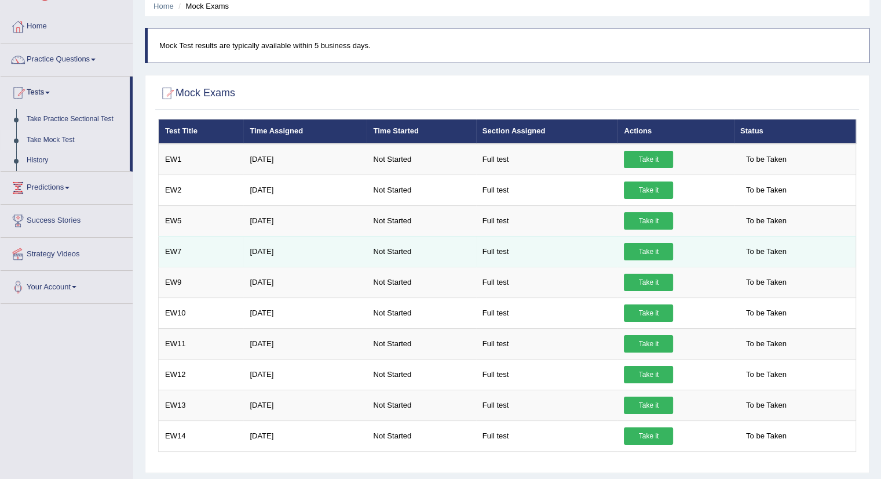
scroll to position [116, 0]
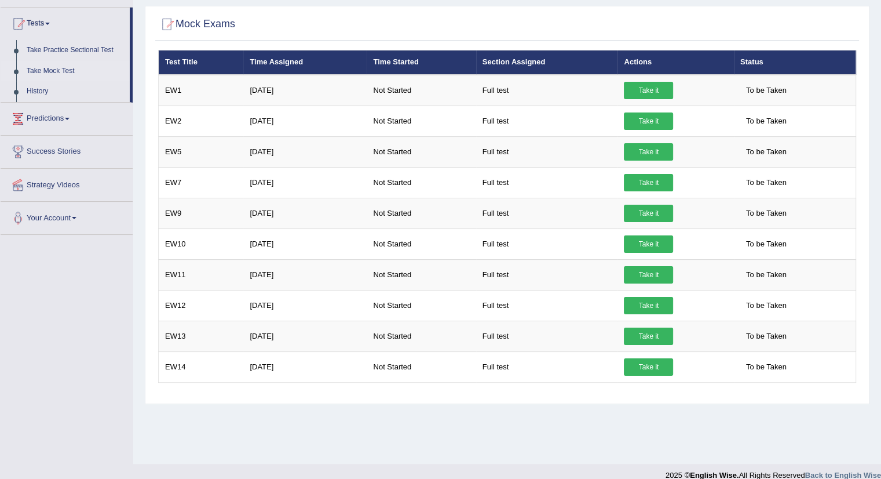
click at [65, 116] on link "Predictions" at bounding box center [67, 117] width 132 height 29
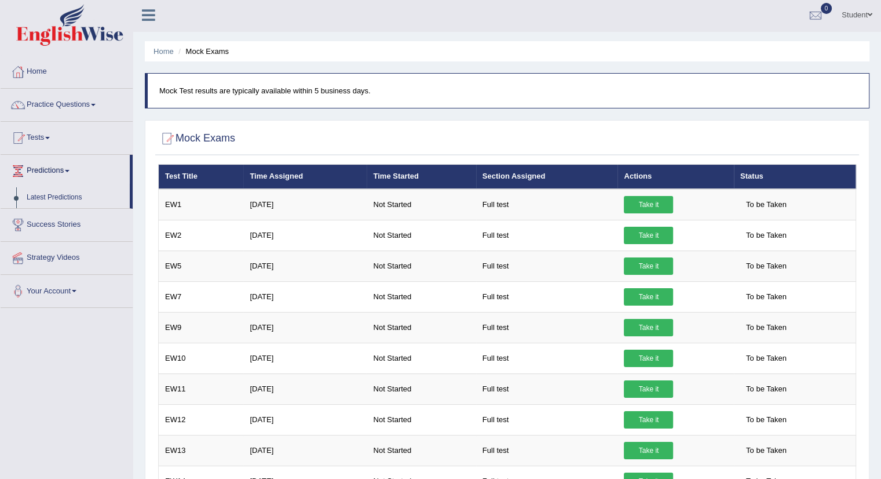
scroll to position [0, 0]
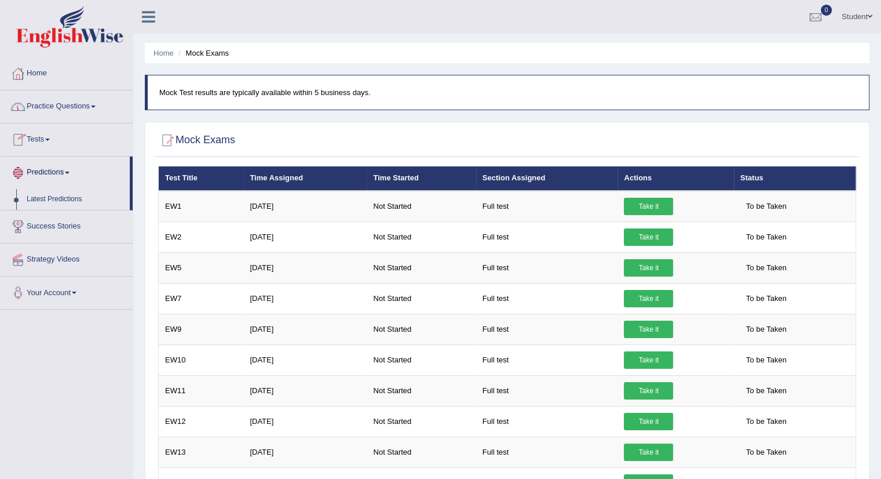
click at [65, 167] on link "Predictions" at bounding box center [65, 170] width 129 height 29
click at [32, 70] on link "Home" at bounding box center [67, 71] width 132 height 29
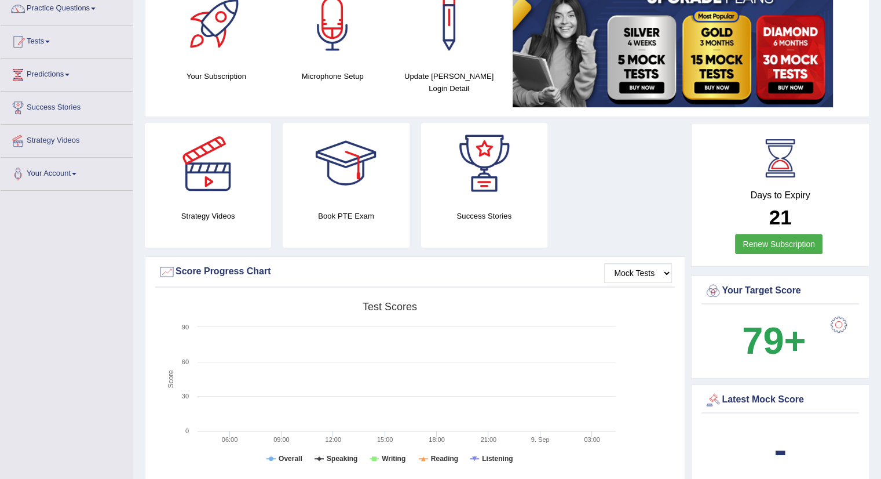
scroll to position [58, 0]
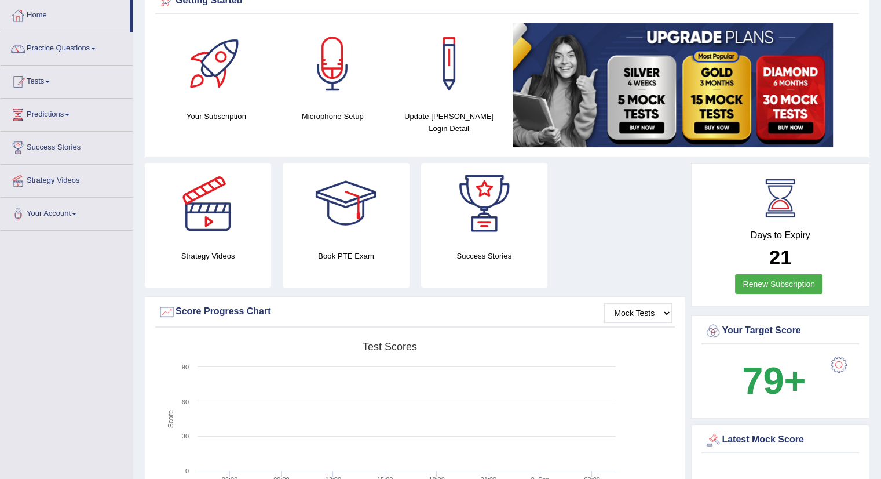
click at [614, 218] on div "Strategy Videos Book PTE Exam Success Stories" at bounding box center [415, 229] width 552 height 133
click at [616, 222] on div "Strategy Videos Book PTE Exam Success Stories" at bounding box center [415, 229] width 552 height 133
click at [612, 228] on div "Strategy Videos Book PTE Exam Success Stories" at bounding box center [415, 229] width 552 height 133
